Goal: Find specific page/section: Find specific page/section

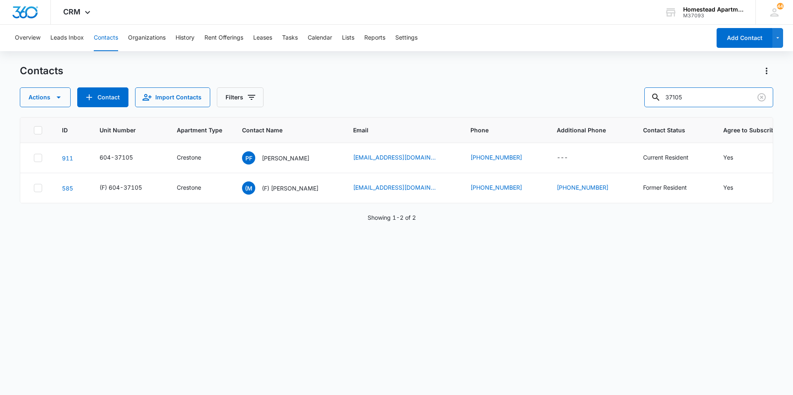
drag, startPoint x: 696, startPoint y: 98, endPoint x: 584, endPoint y: 97, distance: 111.9
click at [584, 97] on div "Actions Contact Import Contacts Filters 37105" at bounding box center [396, 98] width 753 height 20
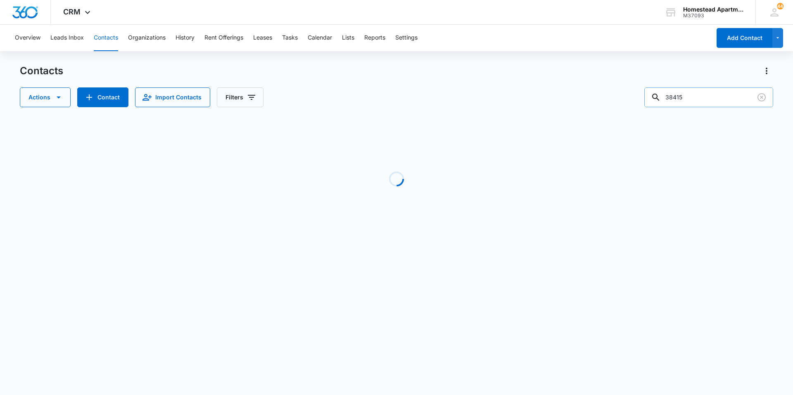
click at [718, 95] on input "38415" at bounding box center [708, 98] width 129 height 20
type input "38411"
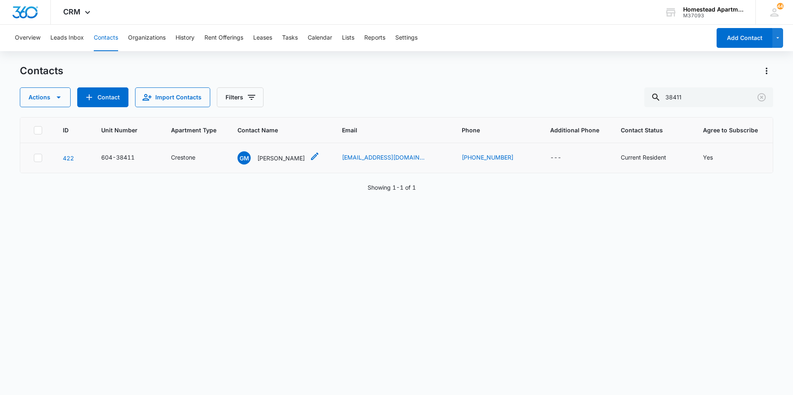
click at [282, 159] on p "[PERSON_NAME]" at bounding box center [280, 158] width 47 height 9
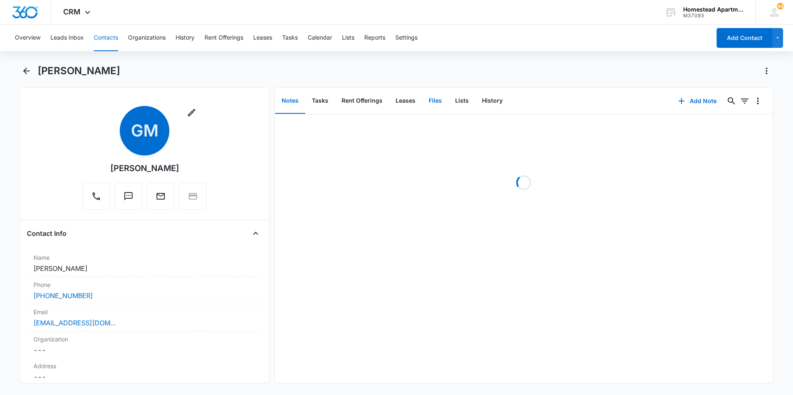
click at [438, 104] on button "Files" at bounding box center [435, 101] width 26 height 26
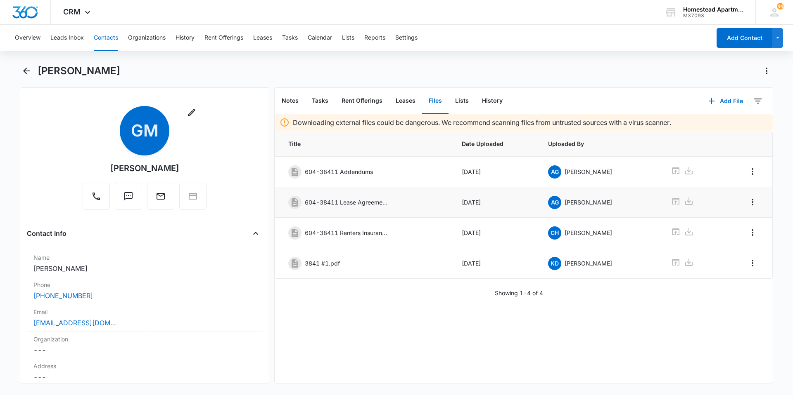
click at [672, 201] on icon at bounding box center [675, 201] width 7 height 7
click at [26, 73] on icon "Back" at bounding box center [26, 71] width 7 height 7
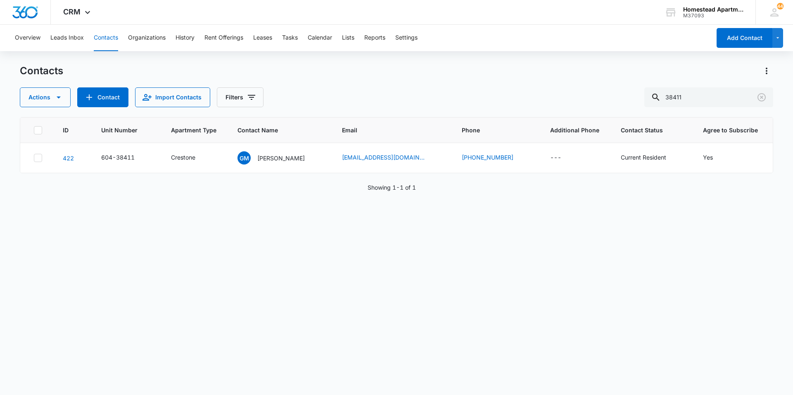
click at [430, 75] on div "Contacts" at bounding box center [396, 70] width 753 height 13
drag, startPoint x: 646, startPoint y: 88, endPoint x: 602, endPoint y: 81, distance: 44.7
click at [602, 81] on div "Contacts Actions Contact Import Contacts Filters 38411" at bounding box center [396, 85] width 753 height 43
type input "38016"
